Goal: Task Accomplishment & Management: Manage account settings

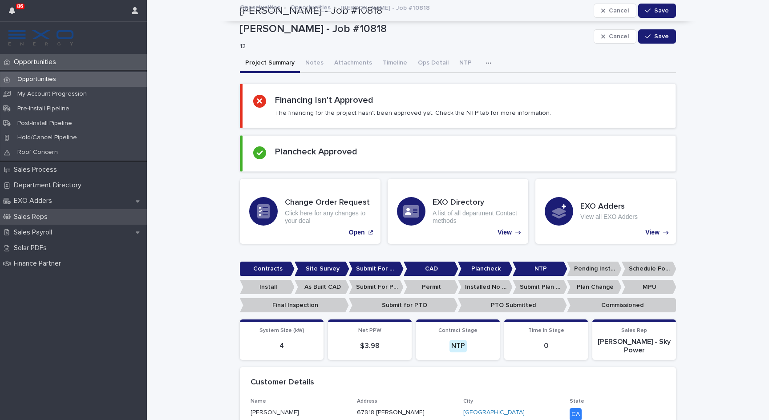
scroll to position [681, 0]
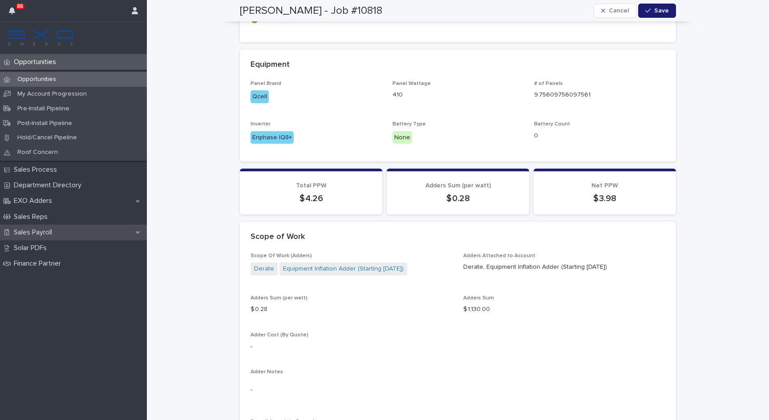
click at [31, 228] on p "Sales Payroll" at bounding box center [34, 232] width 49 height 8
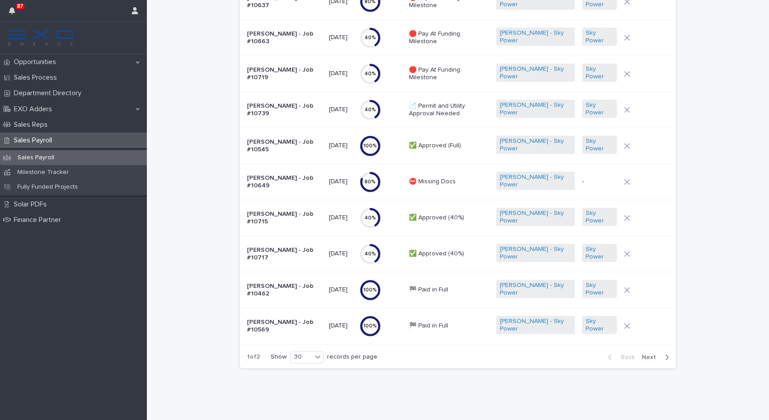
scroll to position [823, 0]
click at [652, 357] on span "Next" at bounding box center [651, 357] width 20 height 6
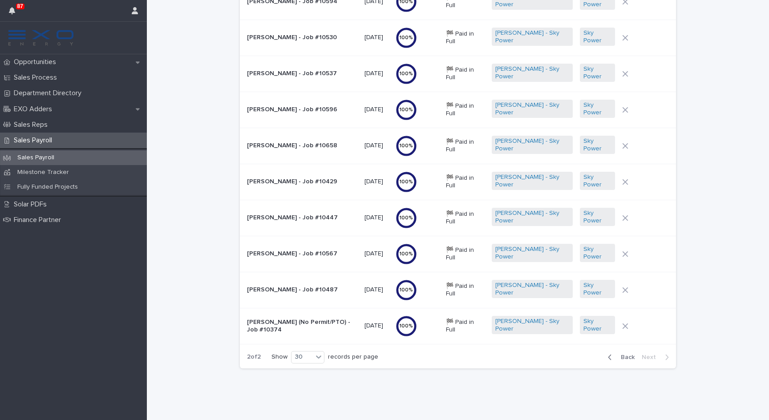
scroll to position [103, 0]
click at [618, 358] on span "Back" at bounding box center [624, 357] width 19 height 6
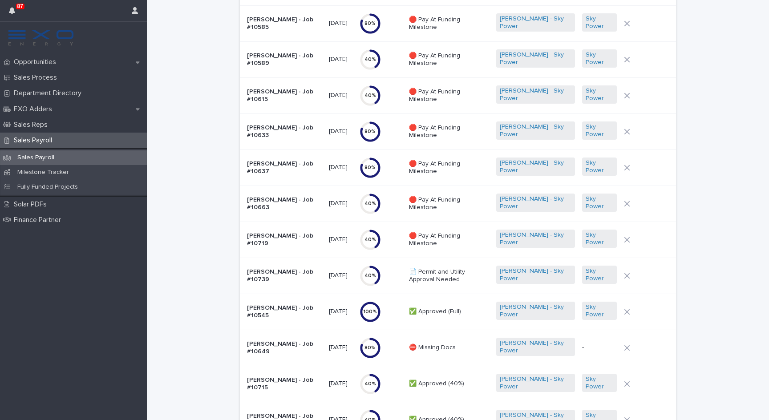
scroll to position [790, 0]
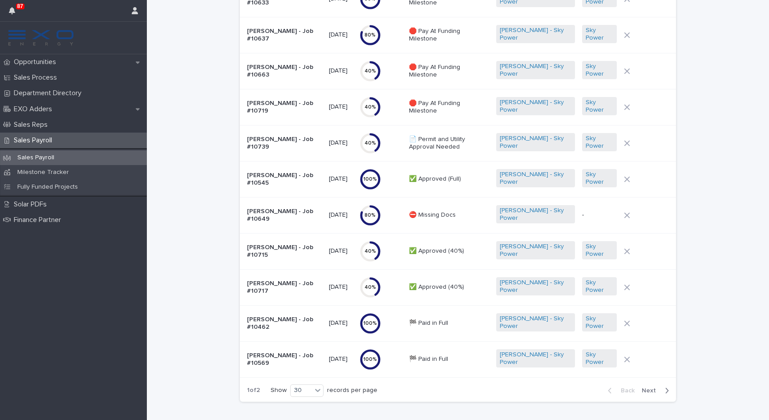
click at [275, 141] on p "Alice Withrow - Job #10739" at bounding box center [284, 143] width 75 height 15
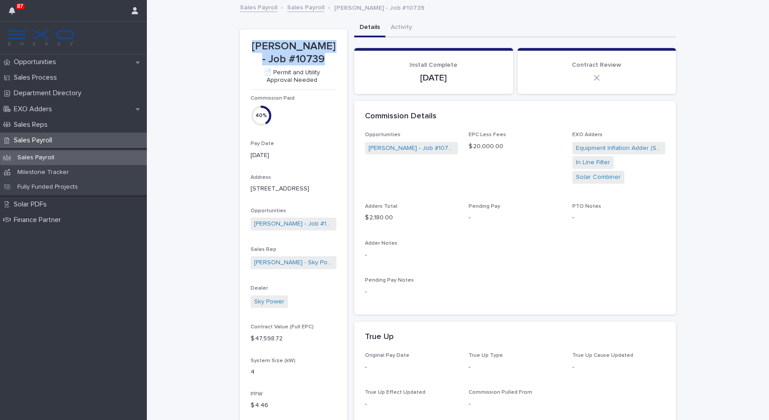
drag, startPoint x: 324, startPoint y: 56, endPoint x: 257, endPoint y: 42, distance: 68.2
click at [257, 42] on p "Alice Withrow - Job #10739" at bounding box center [293, 53] width 86 height 26
copy p "Alice Withrow - Job #10739"
click at [133, 12] on icon "button" at bounding box center [135, 10] width 6 height 7
click at [106, 40] on p "Log Out" at bounding box center [109, 37] width 56 height 15
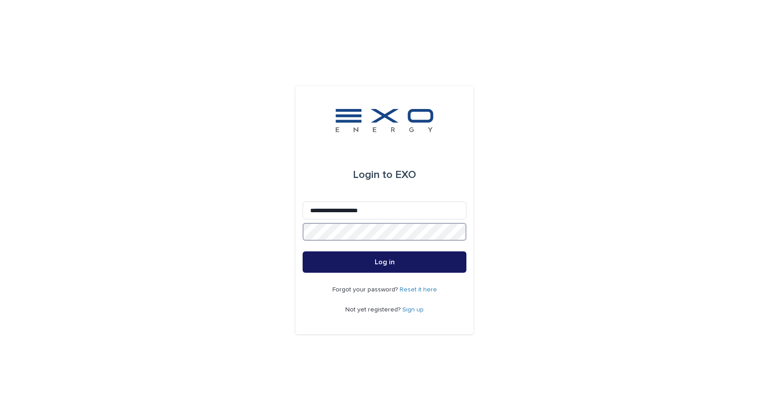
click at [384, 262] on button "Log in" at bounding box center [384, 261] width 164 height 21
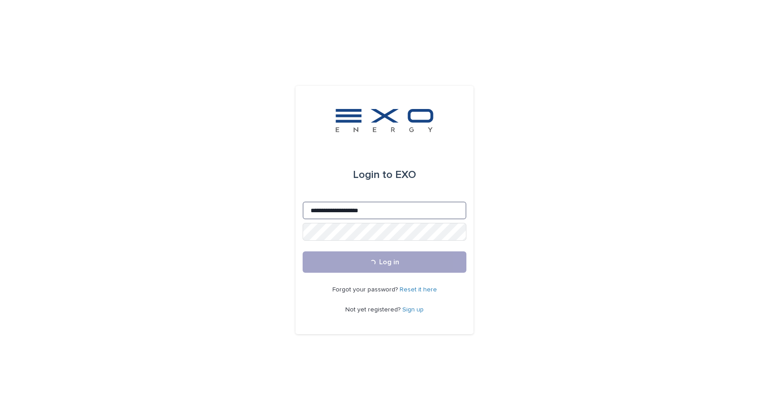
click at [349, 209] on input "**********" at bounding box center [384, 210] width 164 height 18
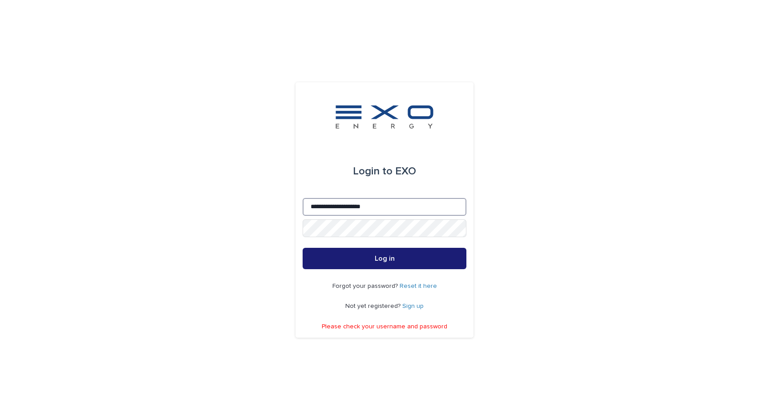
type input "**********"
click at [384, 258] on button "Log in" at bounding box center [384, 258] width 164 height 21
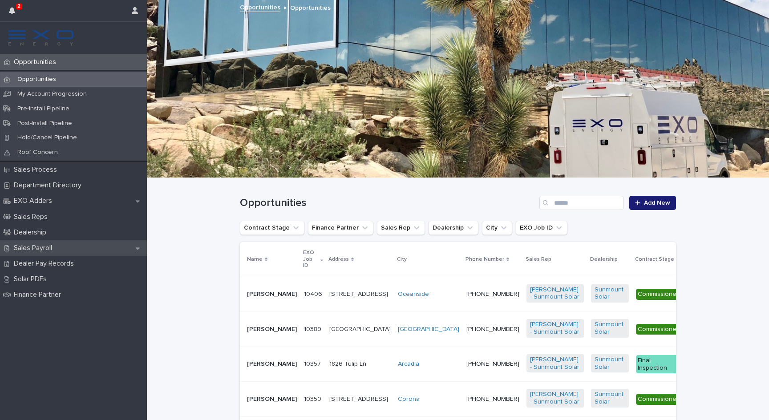
click at [52, 248] on p "Sales Payroll" at bounding box center [34, 248] width 49 height 8
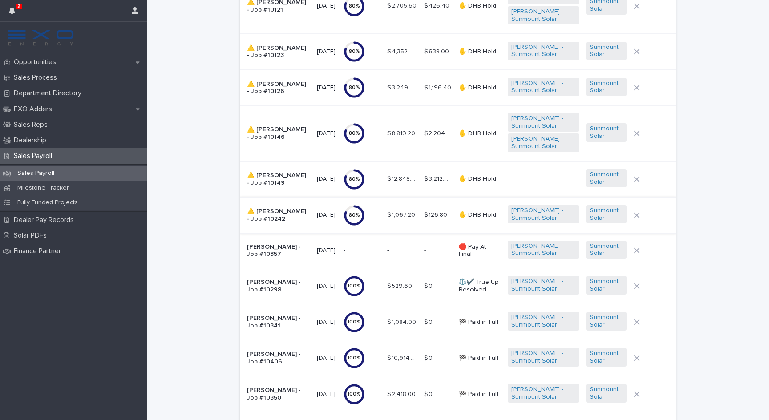
scroll to position [174, 0]
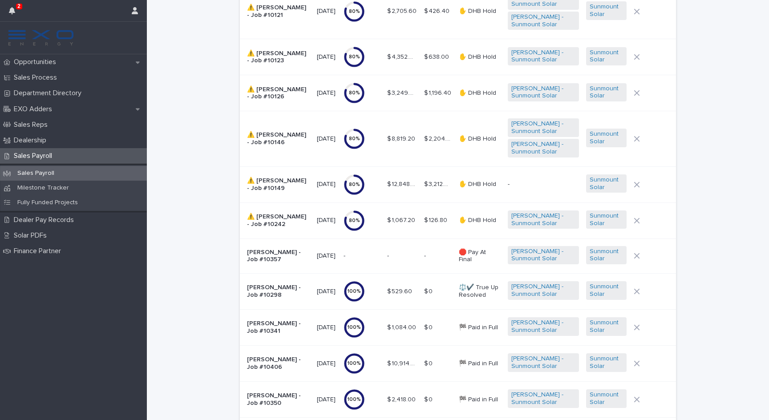
click at [284, 214] on p "⚠️ [PERSON_NAME] - Job #10242" at bounding box center [278, 220] width 63 height 15
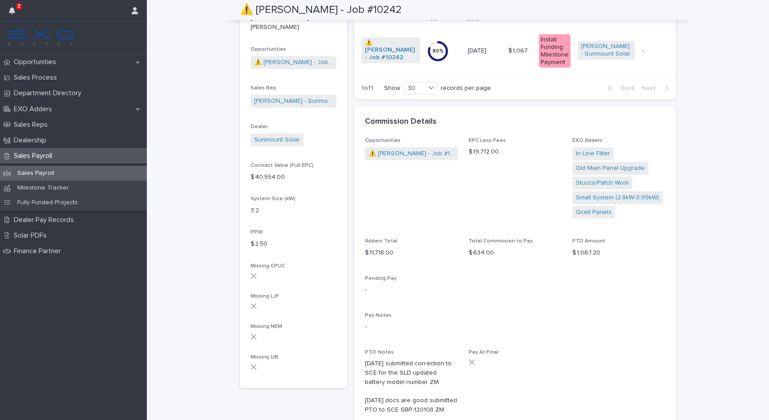
scroll to position [175, 0]
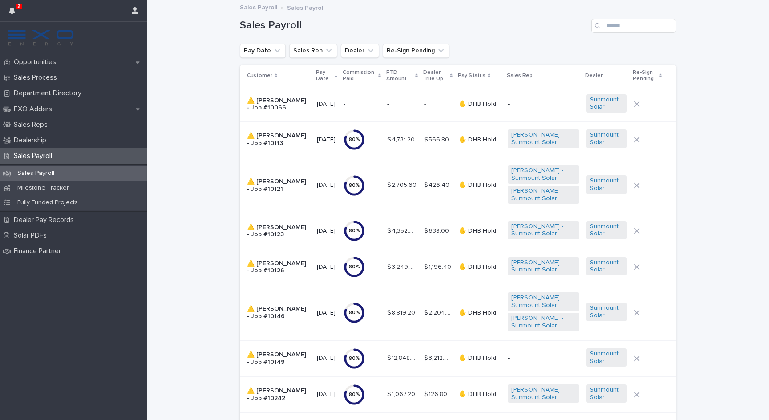
click at [278, 97] on p "⚠️ [PERSON_NAME] - Job #10066" at bounding box center [278, 104] width 63 height 15
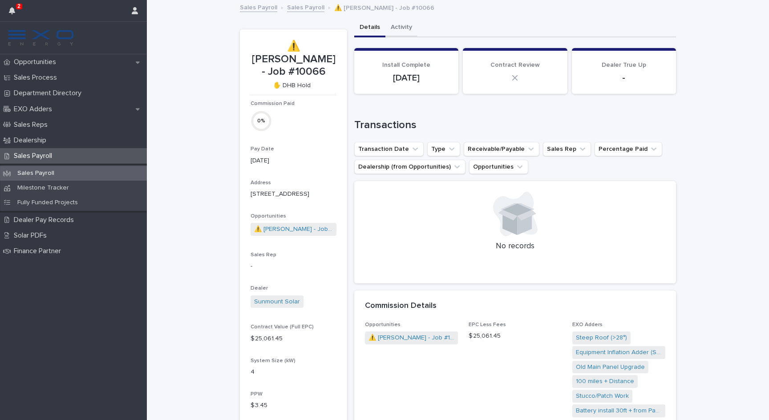
click at [399, 28] on button "Activity" at bounding box center [401, 28] width 32 height 19
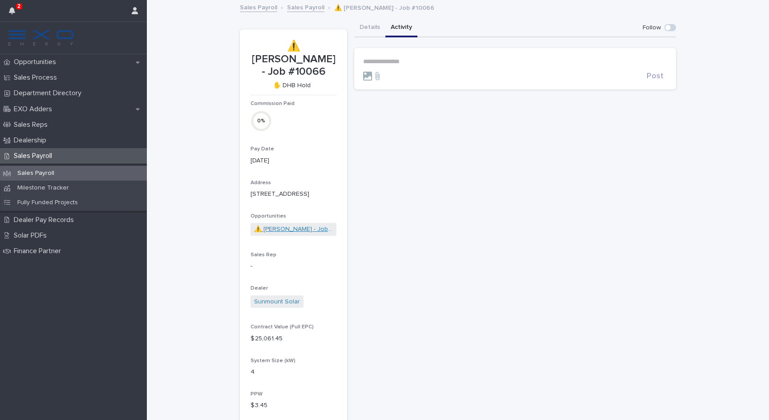
click at [310, 228] on link "⚠️ [PERSON_NAME] - Job #10066" at bounding box center [293, 229] width 79 height 9
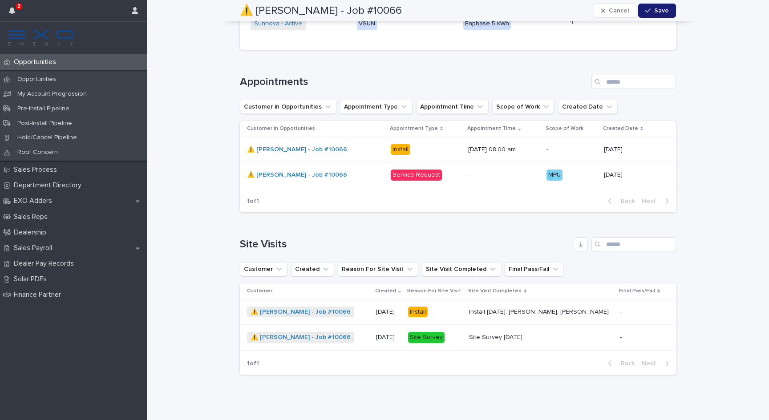
scroll to position [1236, 0]
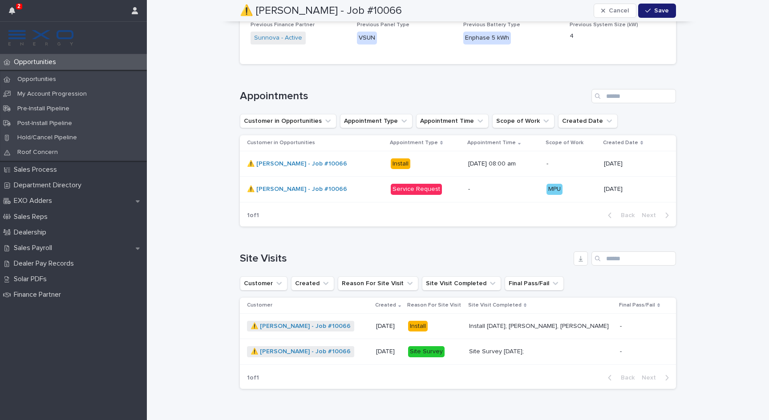
drag, startPoint x: 405, startPoint y: 15, endPoint x: 247, endPoint y: 7, distance: 158.1
click at [247, 7] on div "⚠️ [PERSON_NAME] - Job #10066 Cancel Save" at bounding box center [458, 10] width 436 height 21
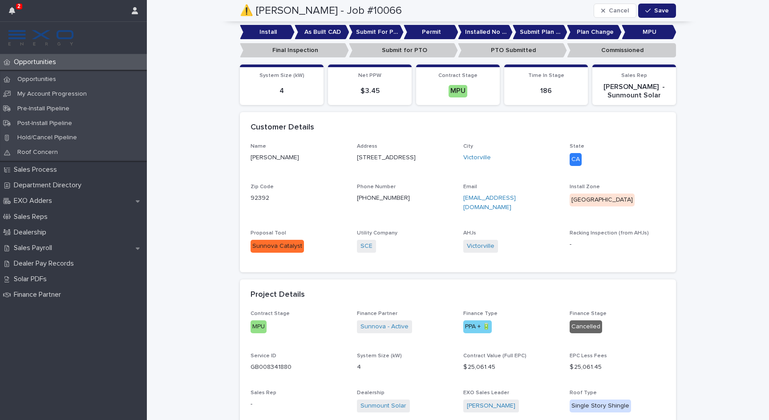
scroll to position [298, 0]
